Goal: Task Accomplishment & Management: Complete application form

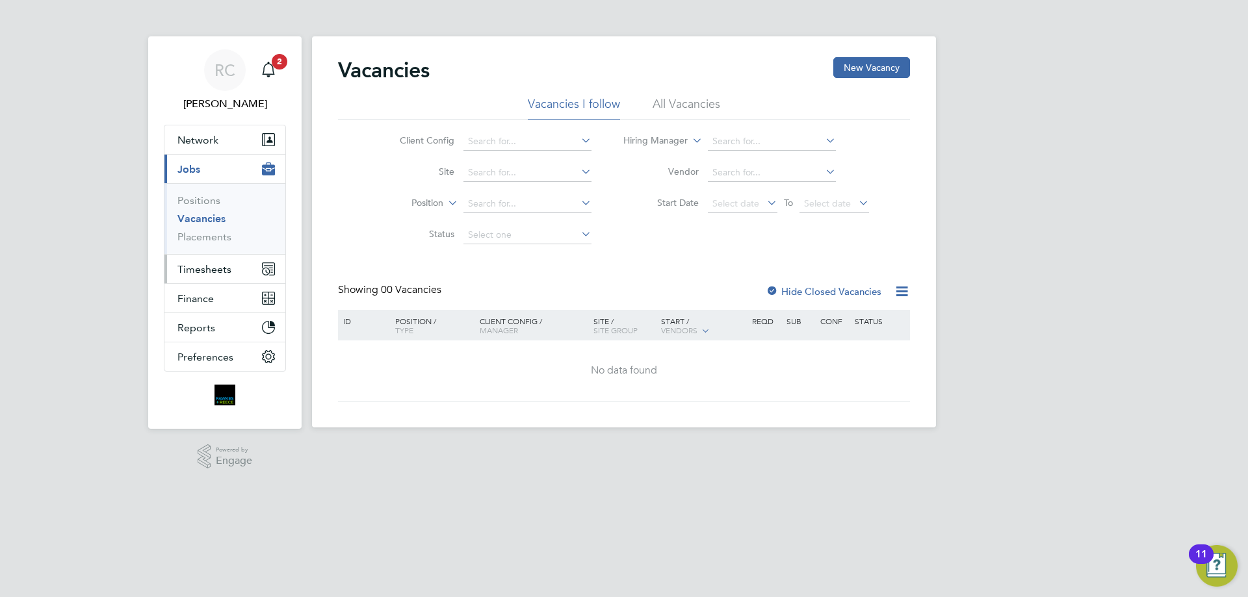
click at [205, 273] on span "Timesheets" at bounding box center [204, 269] width 54 height 12
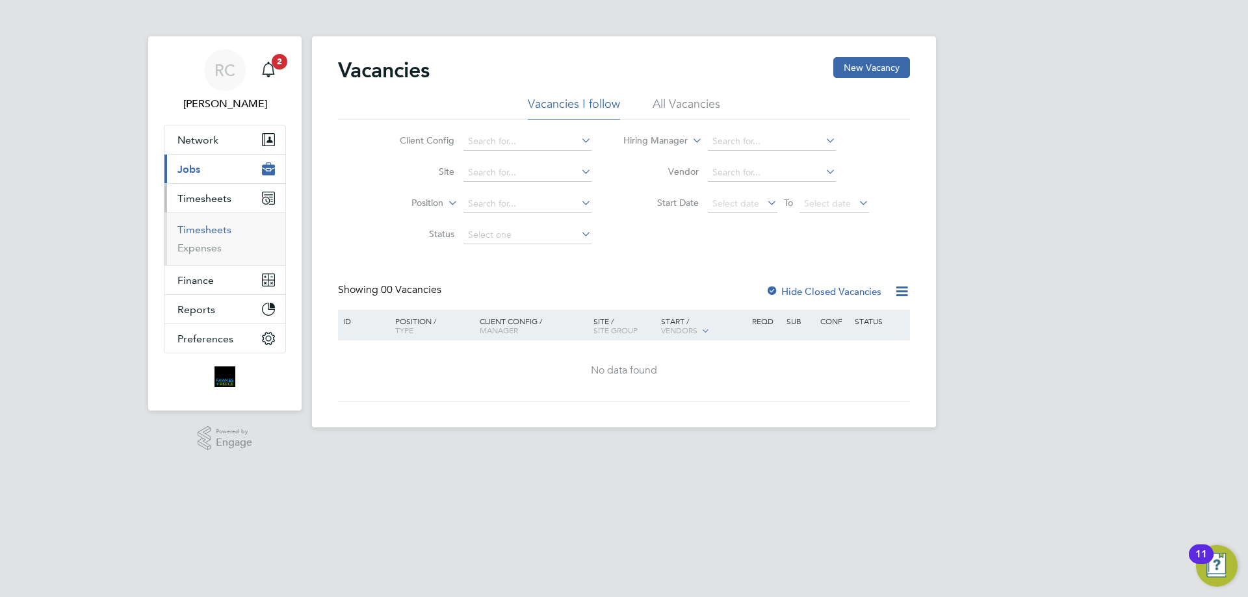
click at [199, 227] on link "Timesheets" at bounding box center [204, 230] width 54 height 12
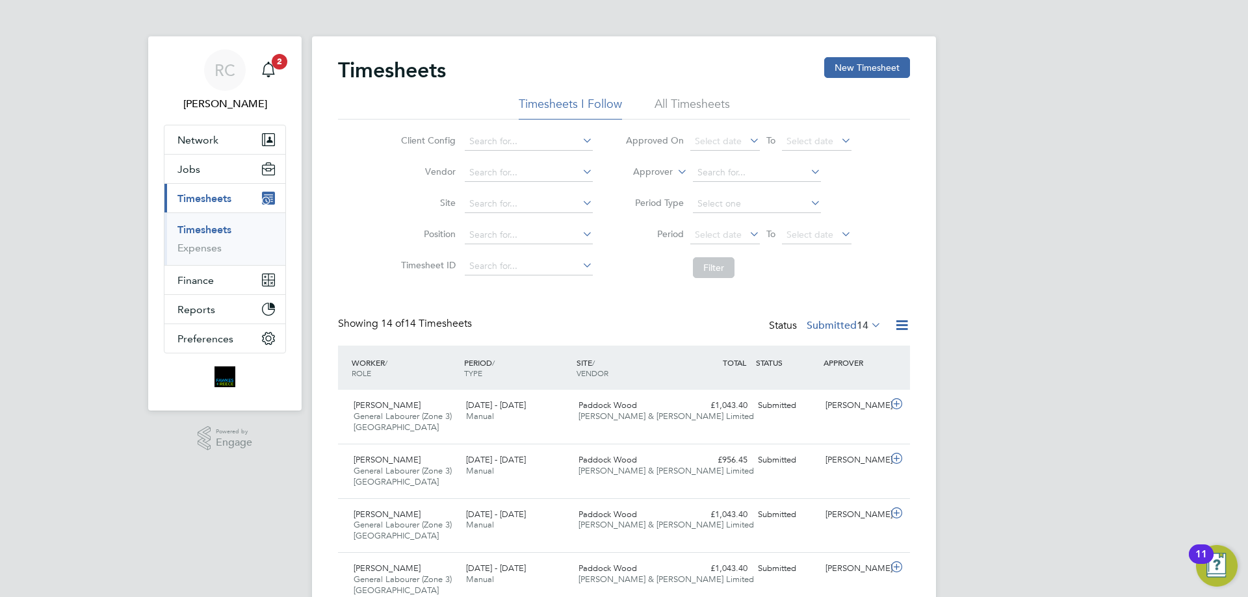
click at [707, 103] on li "All Timesheets" at bounding box center [691, 107] width 75 height 23
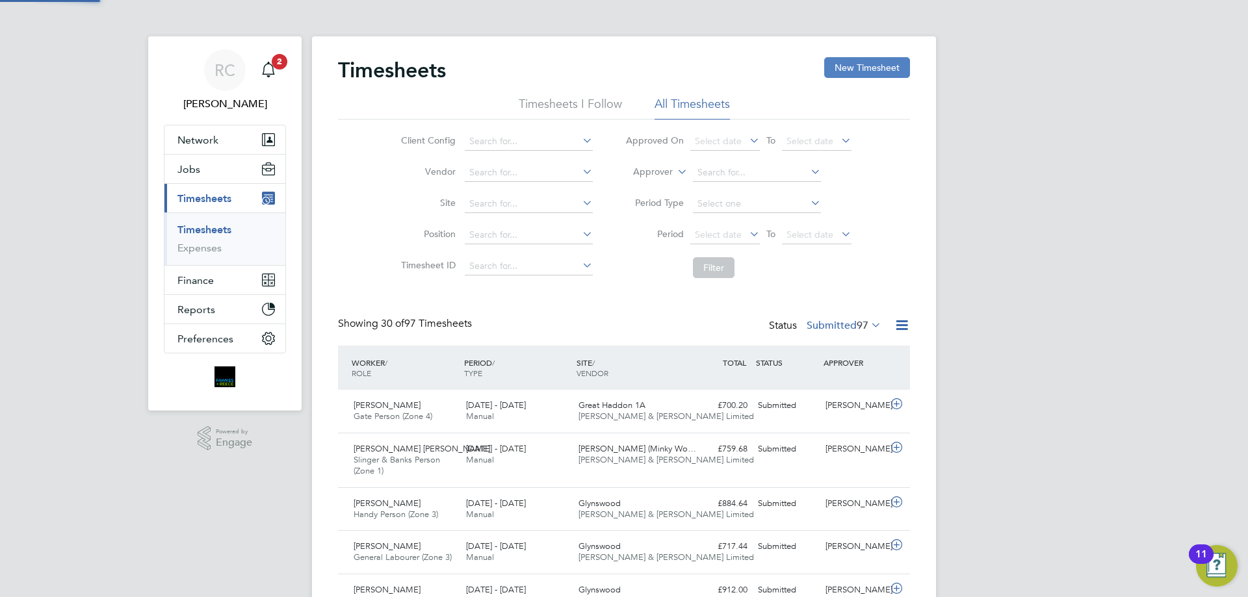
click at [869, 71] on button "New Timesheet" at bounding box center [867, 67] width 86 height 21
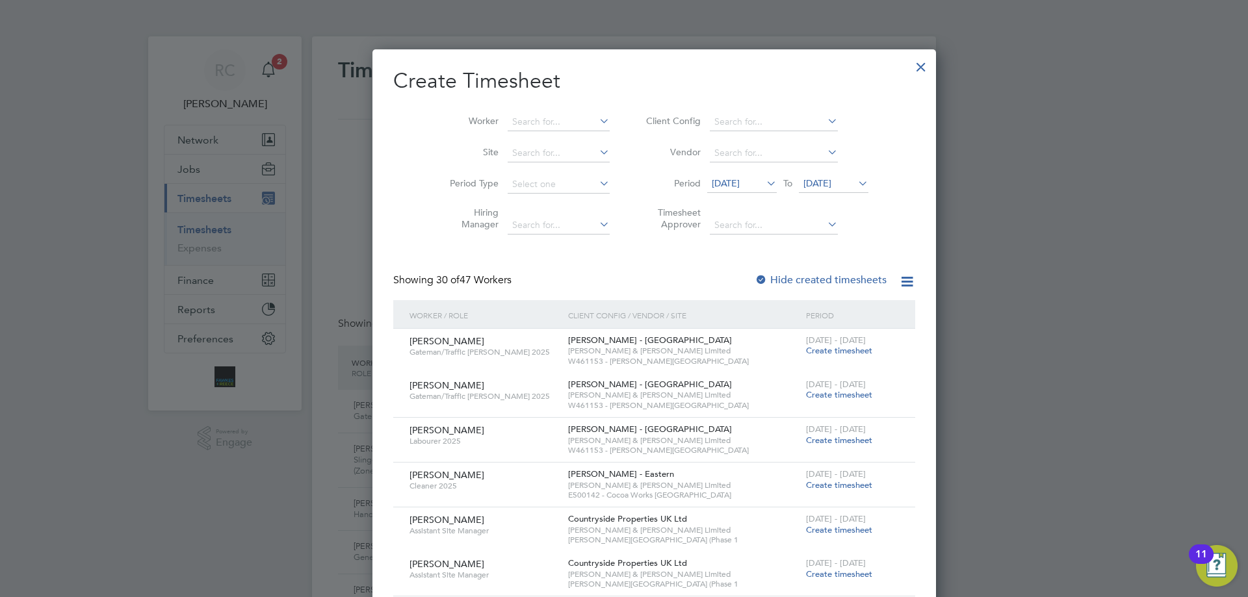
click at [803, 186] on span "[DATE]" at bounding box center [817, 183] width 28 height 12
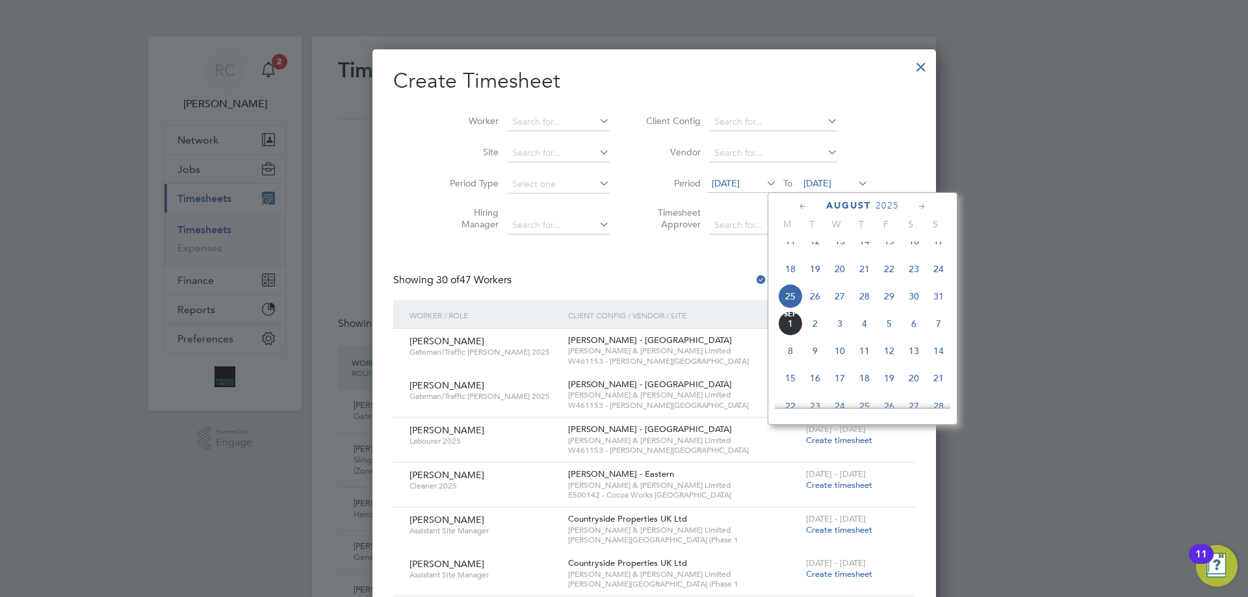
drag, startPoint x: 938, startPoint y: 311, endPoint x: 682, endPoint y: 244, distance: 264.8
click at [937, 309] on span "31" at bounding box center [938, 296] width 25 height 25
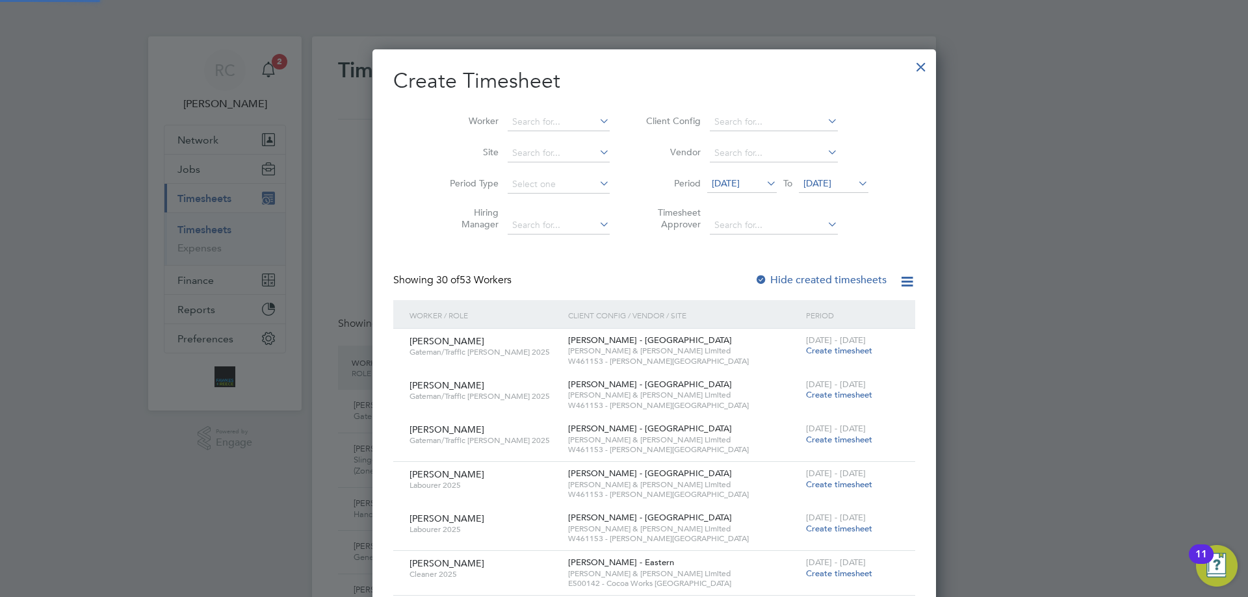
click at [754, 277] on div at bounding box center [760, 280] width 13 height 13
click at [506, 111] on li "Worker" at bounding box center [525, 122] width 202 height 31
click at [508, 122] on input at bounding box center [559, 122] width 102 height 18
click at [530, 142] on b "[PERSON_NAME]" at bounding box center [519, 139] width 75 height 11
type input "[PERSON_NAME]"
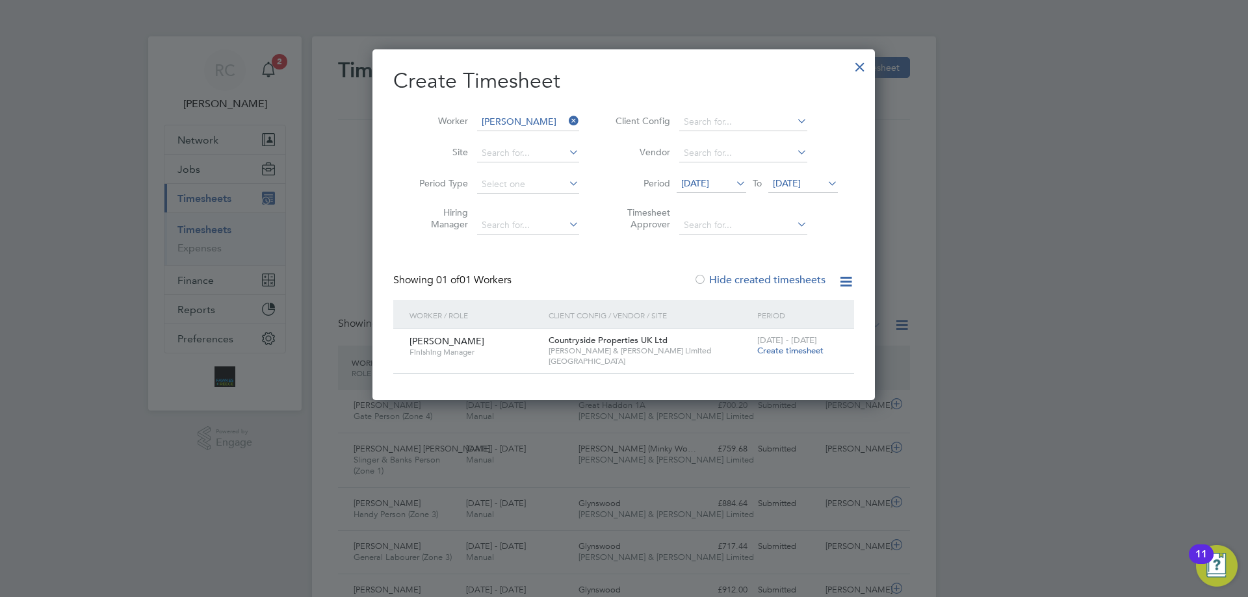
click at [786, 347] on span "Create timesheet" at bounding box center [790, 350] width 66 height 11
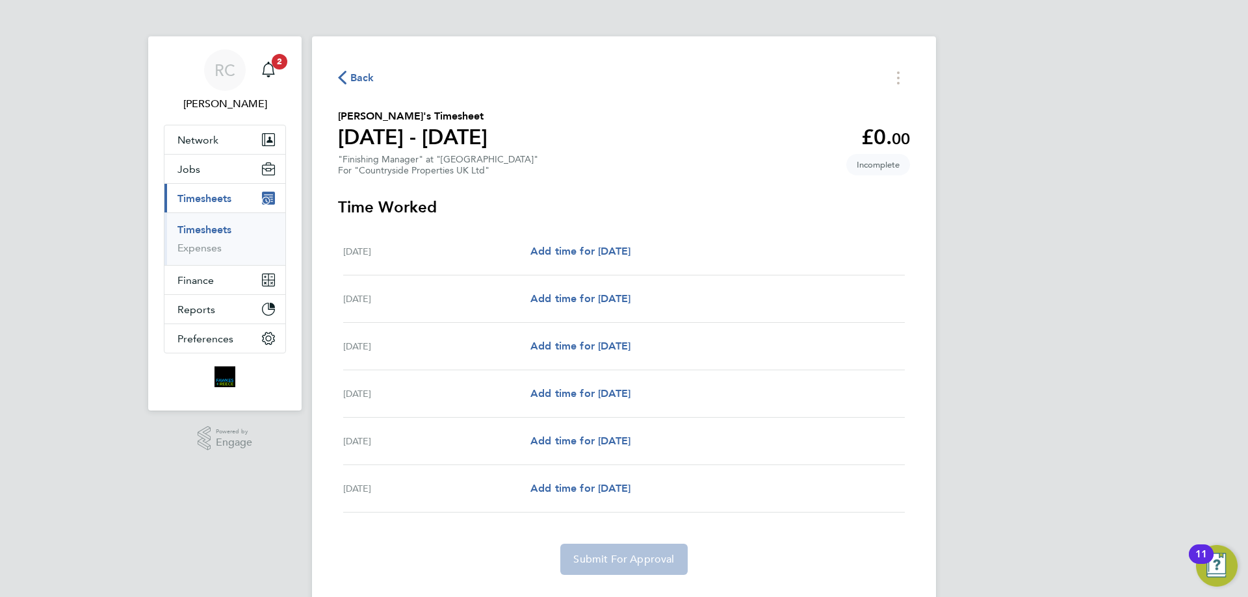
click at [214, 230] on link "Timesheets" at bounding box center [204, 230] width 54 height 12
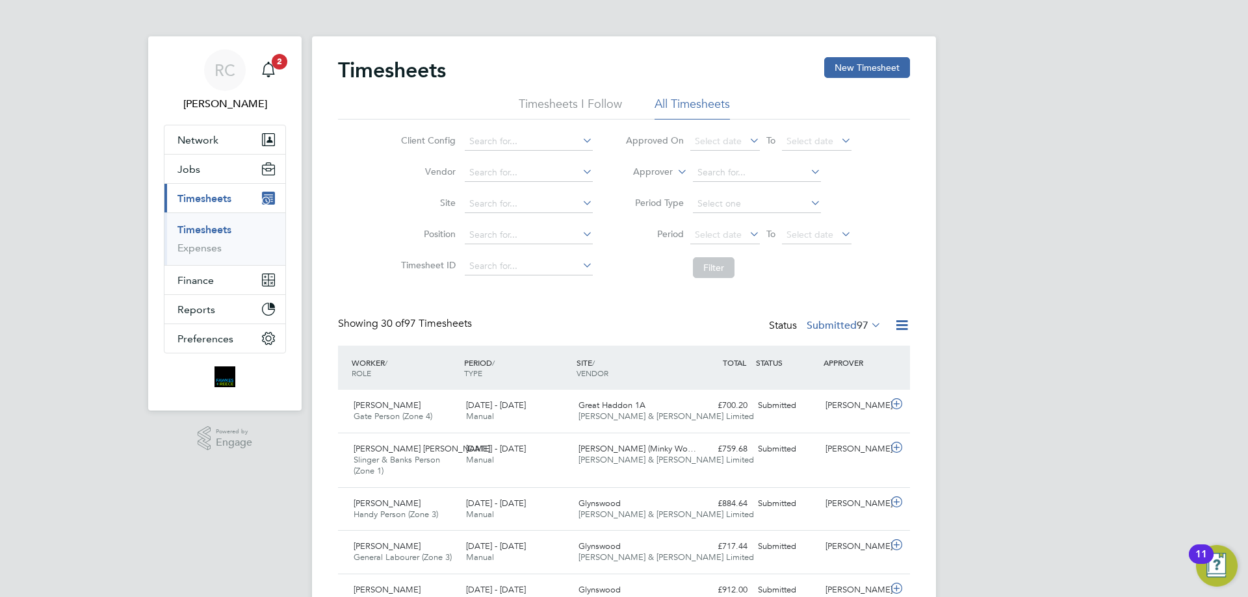
click at [210, 231] on link "Timesheets" at bounding box center [204, 230] width 54 height 12
click at [858, 65] on button "New Timesheet" at bounding box center [867, 67] width 86 height 21
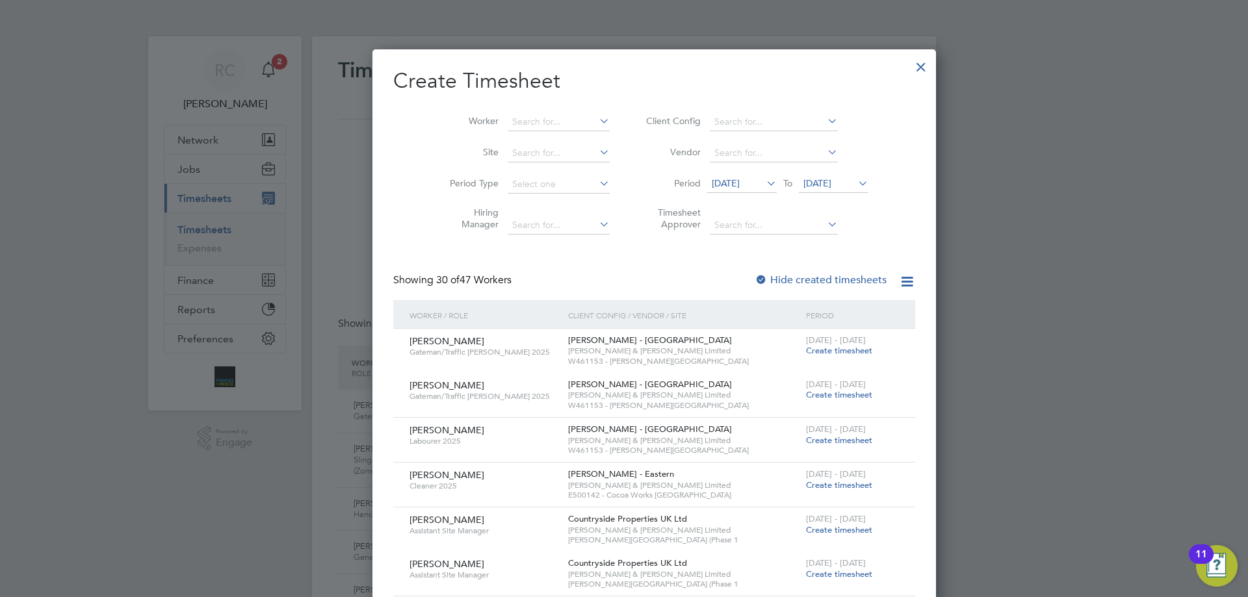
click at [811, 177] on span "[DATE]" at bounding box center [817, 183] width 28 height 12
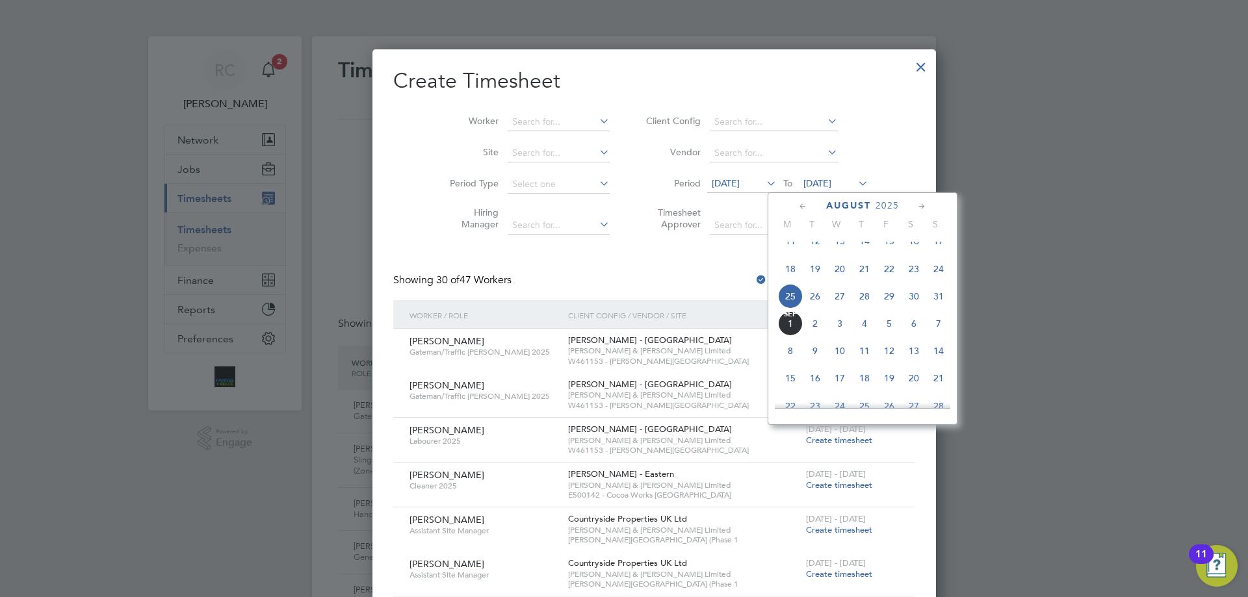
click at [940, 308] on span "31" at bounding box center [938, 296] width 25 height 25
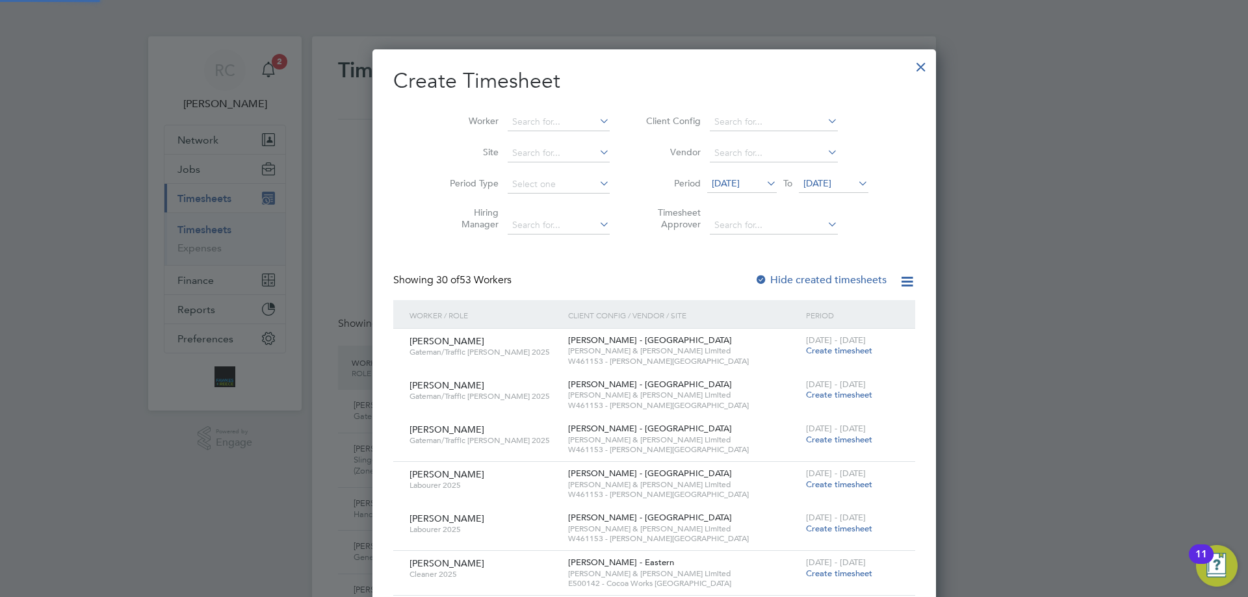
click at [754, 274] on div at bounding box center [760, 280] width 13 height 13
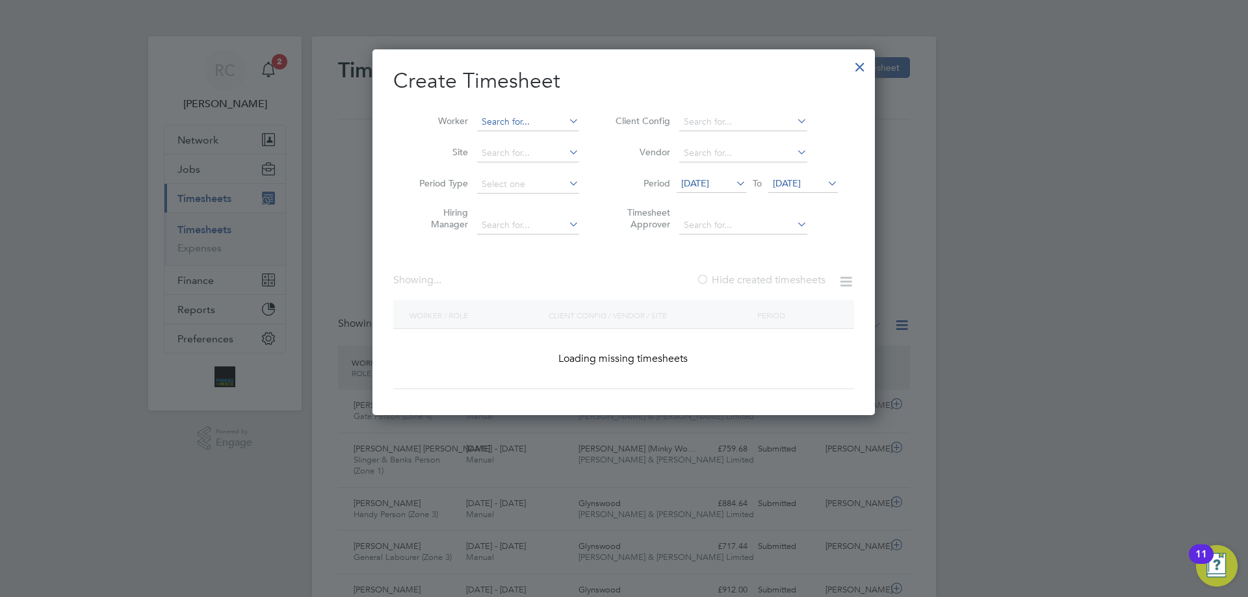
click at [495, 118] on input at bounding box center [528, 122] width 102 height 18
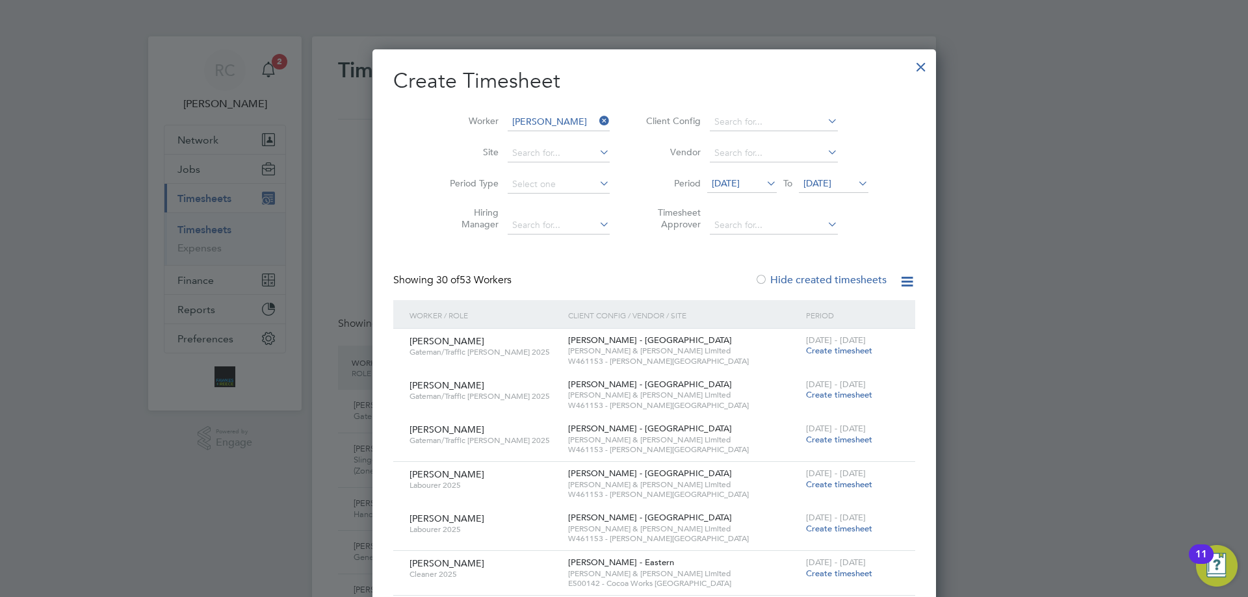
click at [533, 138] on li "[PERSON_NAME] qas" at bounding box center [534, 140] width 117 height 18
type input "[PERSON_NAME]"
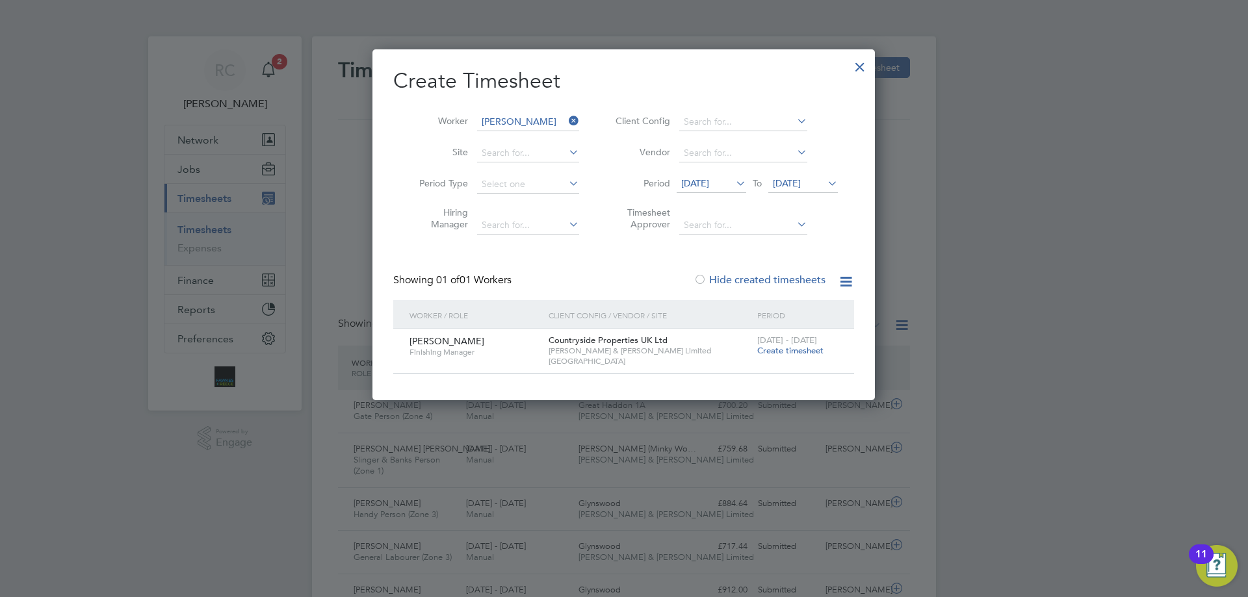
click at [790, 352] on span "Create timesheet" at bounding box center [790, 350] width 66 height 11
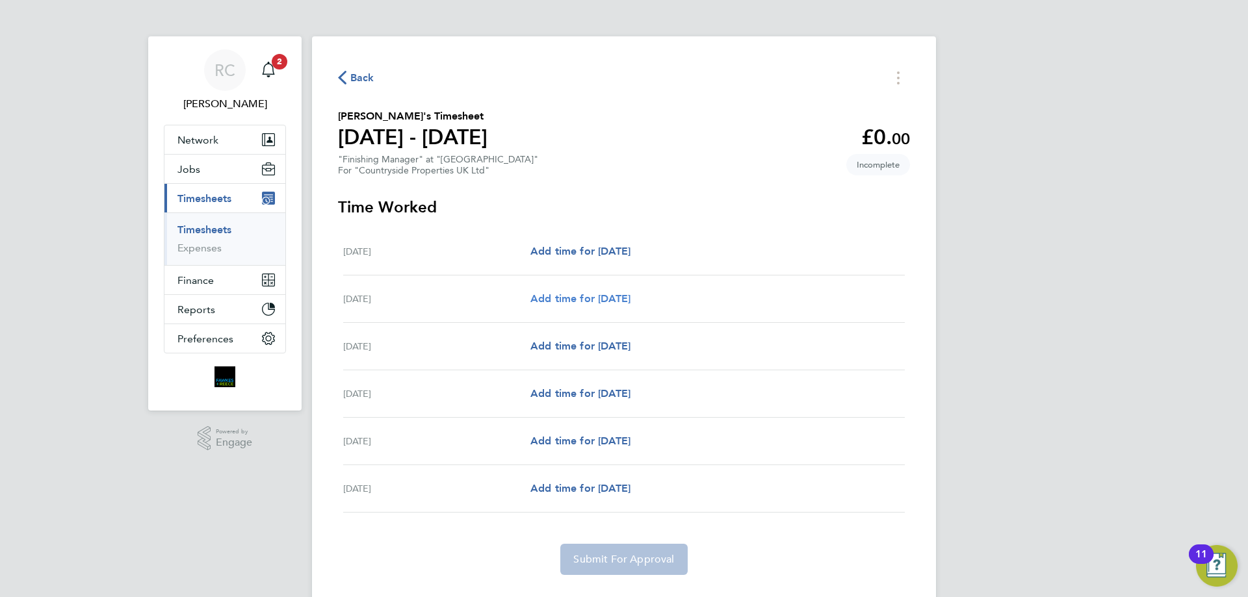
click at [574, 303] on span "Add time for [DATE]" at bounding box center [580, 298] width 100 height 12
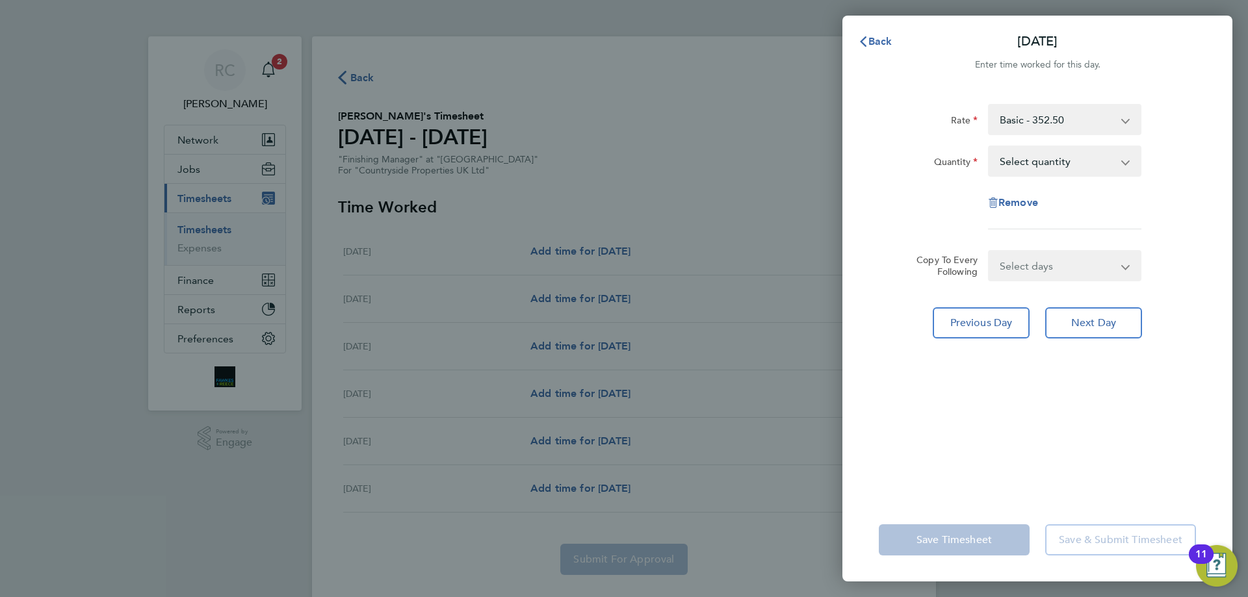
click at [545, 250] on div "Back [DATE] Enter time worked for this day. Rate Basic - 352.50 Quantity Select…" at bounding box center [624, 298] width 1248 height 597
click at [871, 35] on span "Back" at bounding box center [880, 41] width 24 height 12
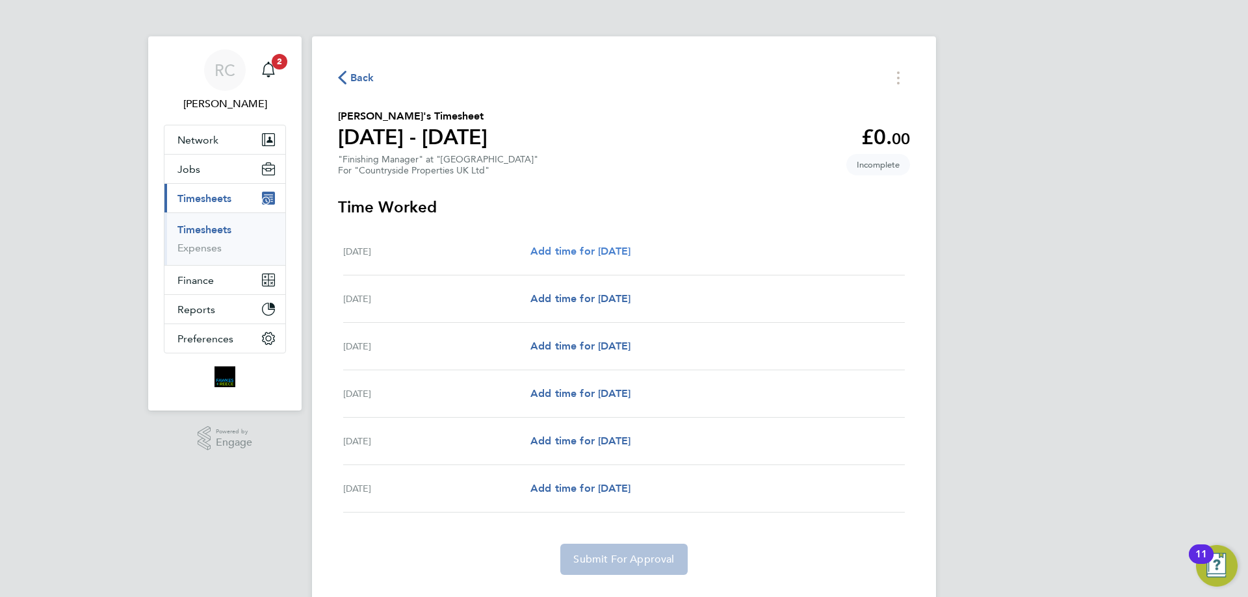
click at [591, 251] on span "Add time for [DATE]" at bounding box center [580, 251] width 100 height 12
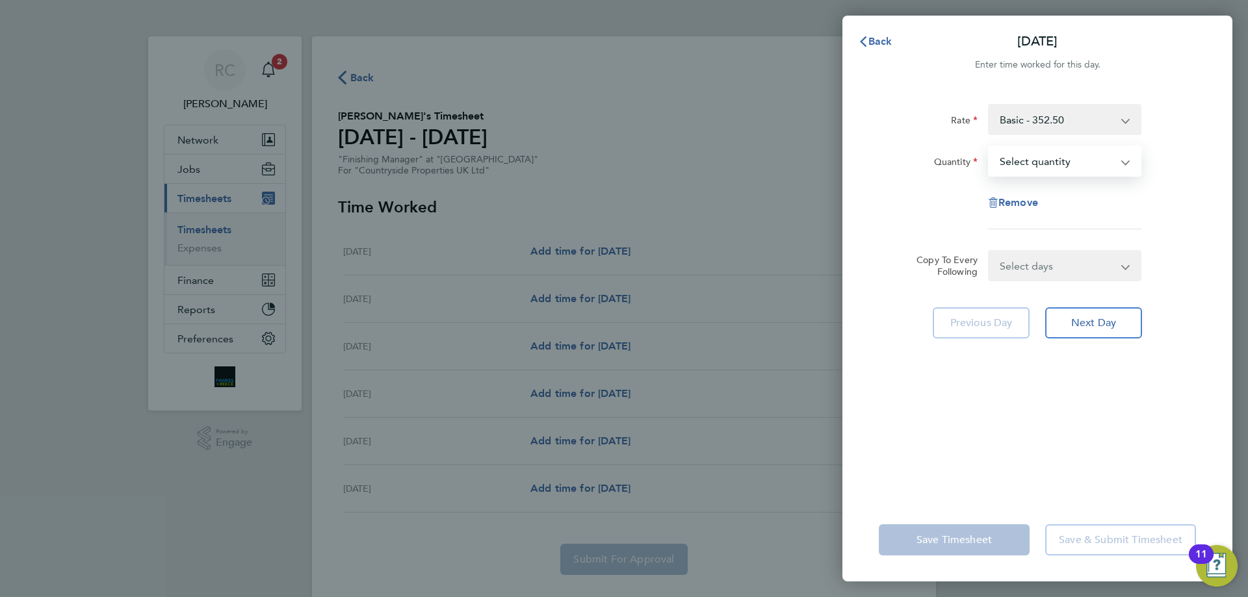
click at [1027, 167] on select "Select quantity 0.5 1" at bounding box center [1056, 161] width 135 height 29
select select "1"
click at [989, 147] on select "Select quantity 0.5 1" at bounding box center [1056, 161] width 135 height 29
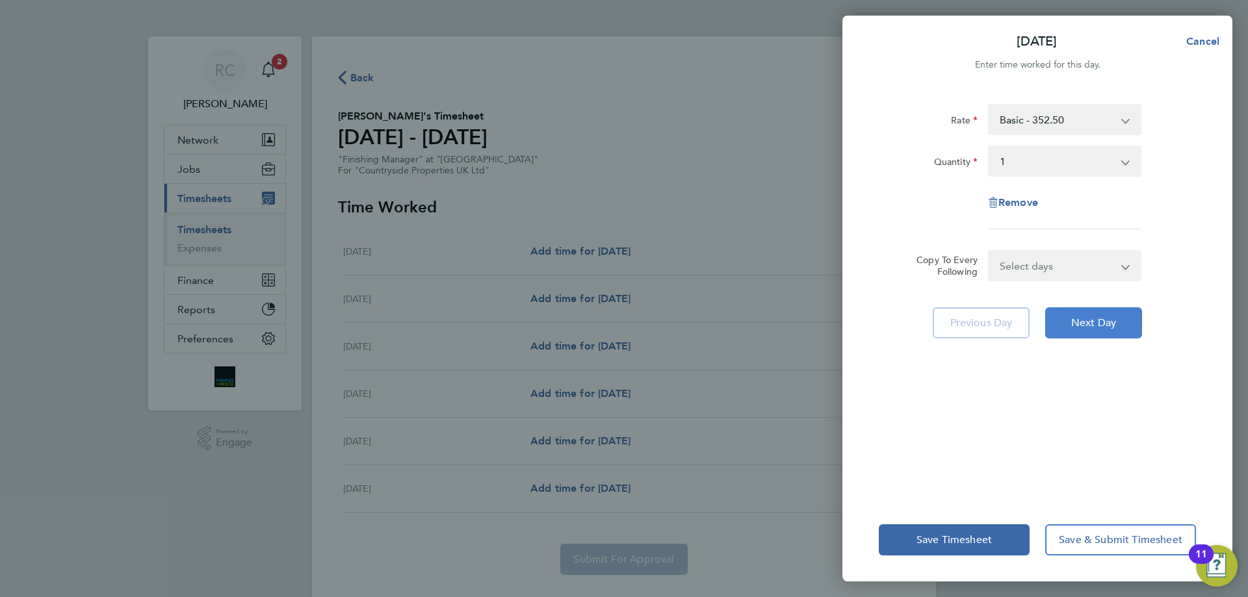
click at [1109, 328] on span "Next Day" at bounding box center [1093, 322] width 45 height 13
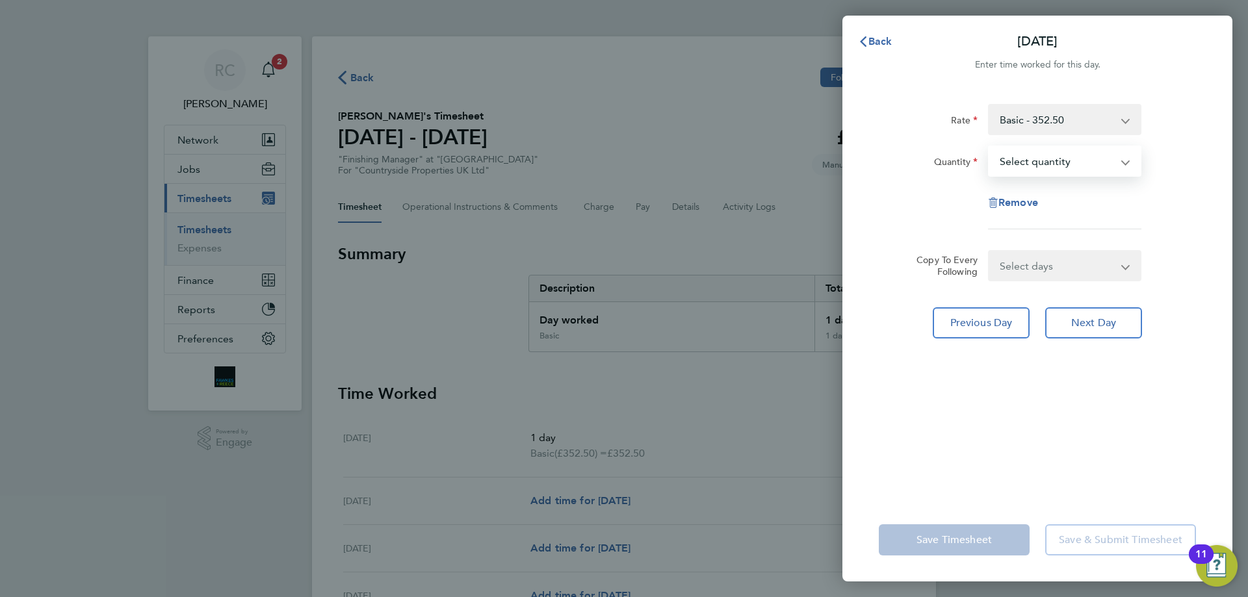
click at [1026, 165] on select "Select quantity 0.5 1" at bounding box center [1056, 161] width 135 height 29
select select "1"
click at [989, 147] on select "Select quantity 0.5 1" at bounding box center [1056, 161] width 135 height 29
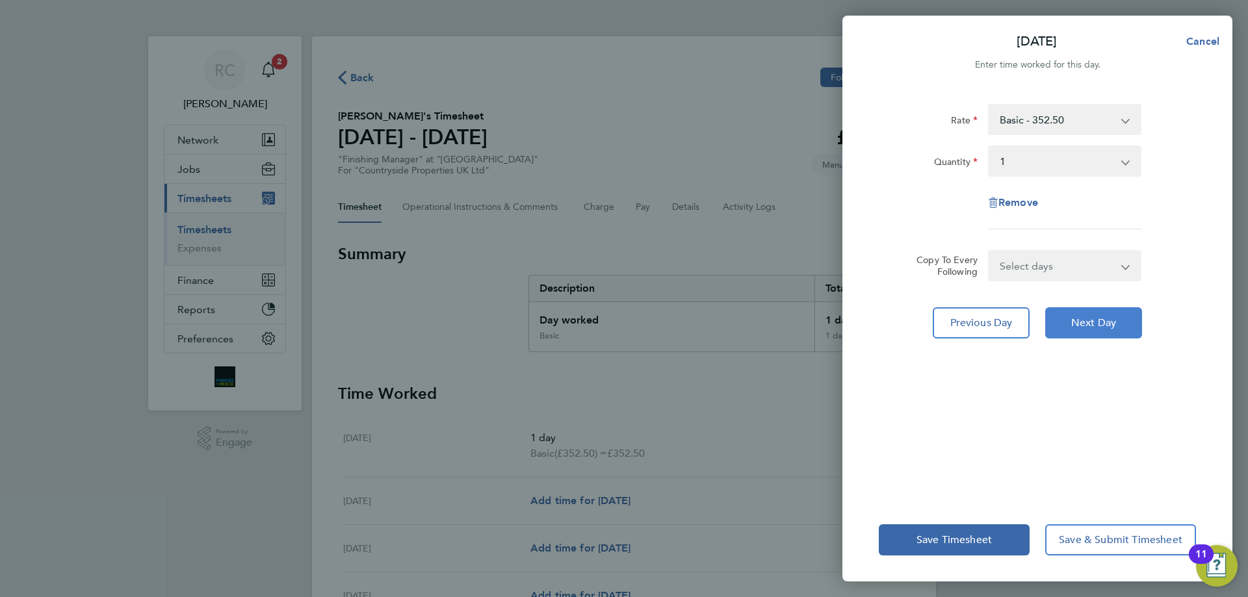
click at [1088, 317] on span "Next Day" at bounding box center [1093, 322] width 45 height 13
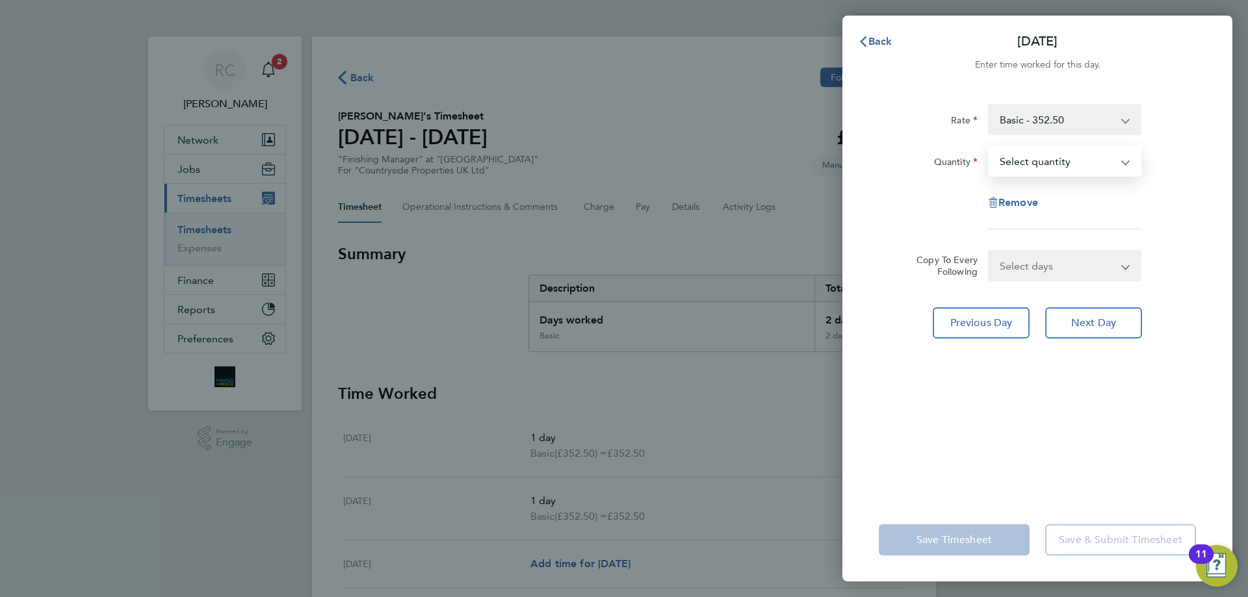
click at [1008, 151] on select "Select quantity 0.5 1" at bounding box center [1056, 161] width 135 height 29
select select "1"
click at [989, 147] on select "Select quantity 0.5 1" at bounding box center [1056, 161] width 135 height 29
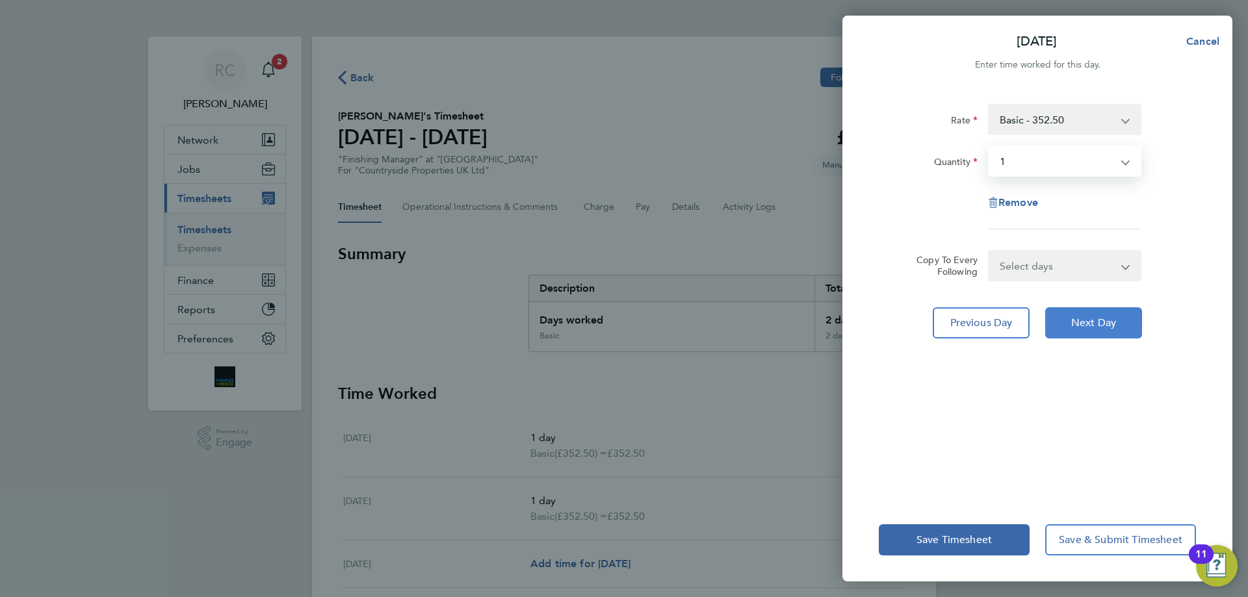
click at [1094, 321] on span "Next Day" at bounding box center [1093, 322] width 45 height 13
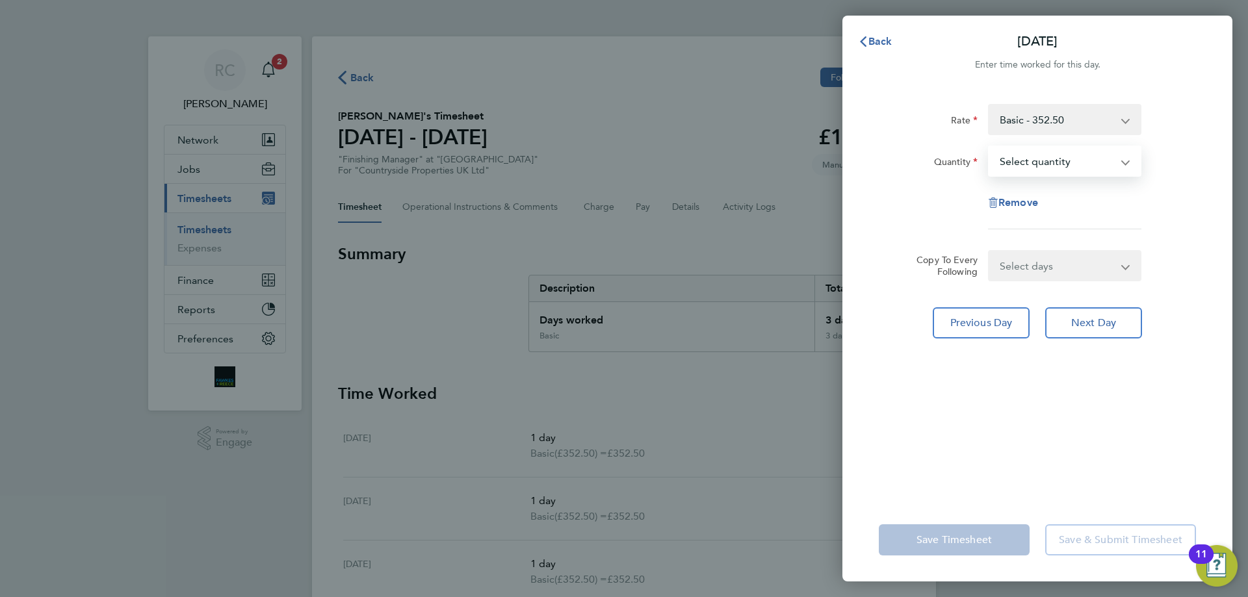
click at [1031, 166] on select "Select quantity 0.5 1" at bounding box center [1056, 161] width 135 height 29
select select "1"
click at [989, 147] on select "Select quantity 0.5 1" at bounding box center [1056, 161] width 135 height 29
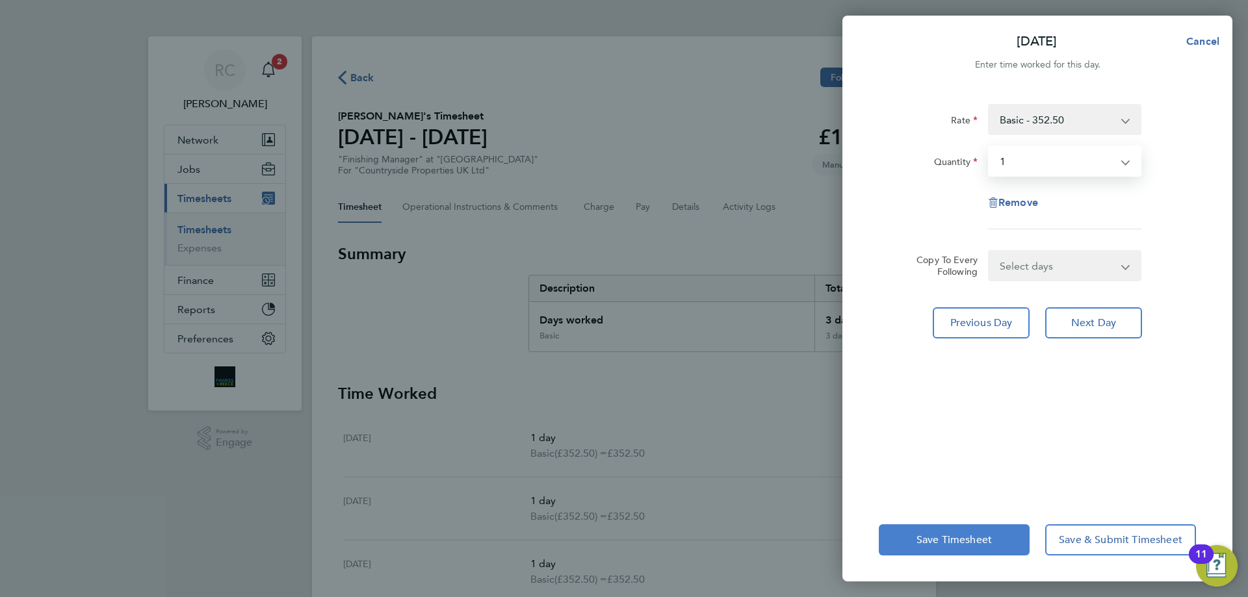
click at [972, 540] on span "Save Timesheet" at bounding box center [953, 539] width 75 height 13
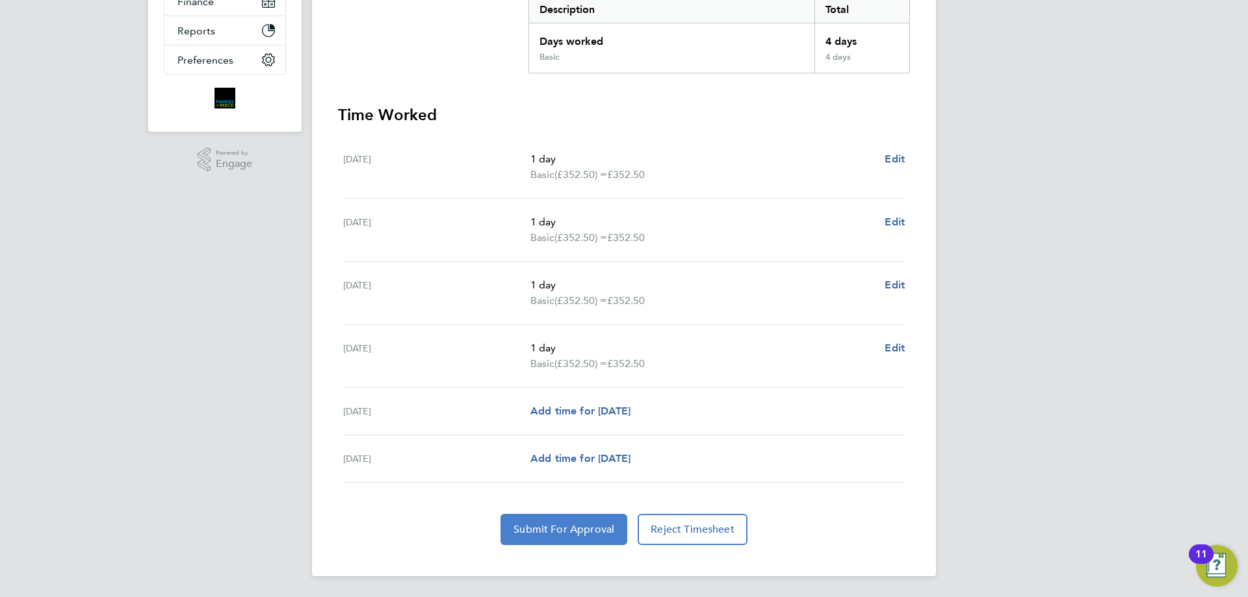
click at [564, 530] on span "Submit For Approval" at bounding box center [563, 529] width 101 height 13
